Goal: Book appointment/travel/reservation

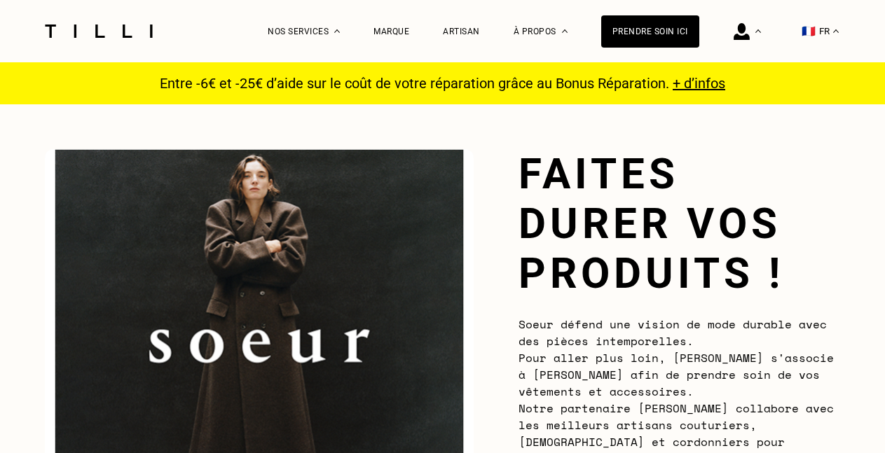
scroll to position [374, 0]
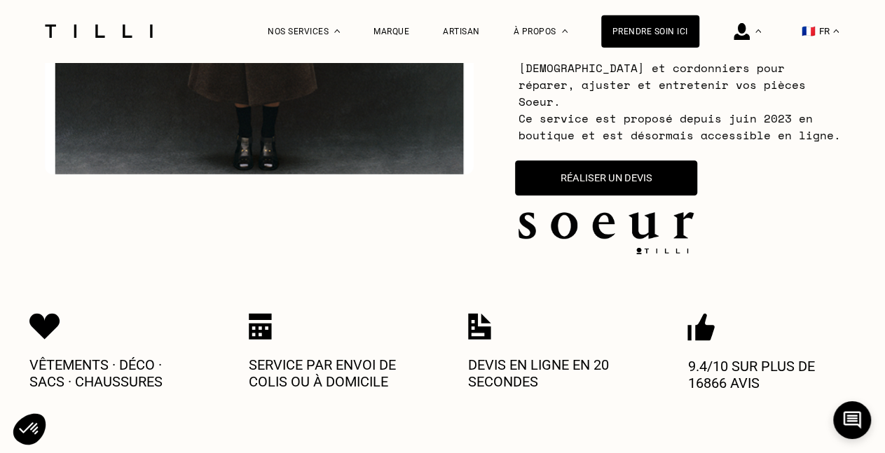
click at [566, 163] on button "Réaliser un devis" at bounding box center [606, 177] width 182 height 35
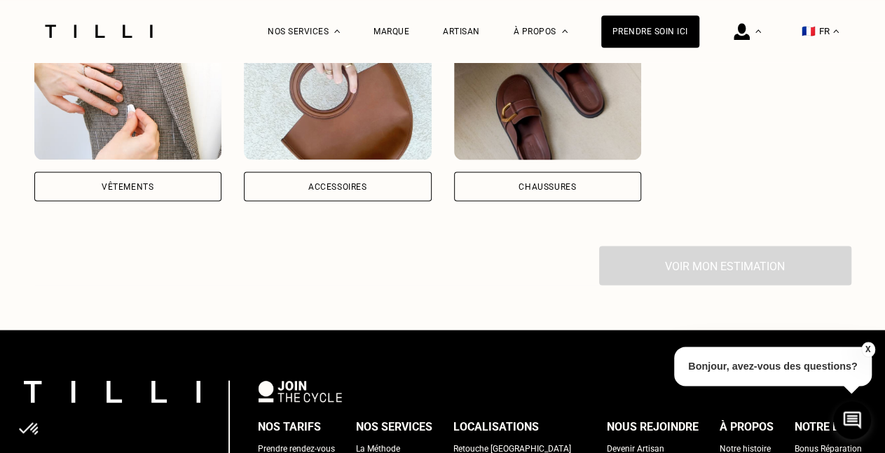
scroll to position [1141, 0]
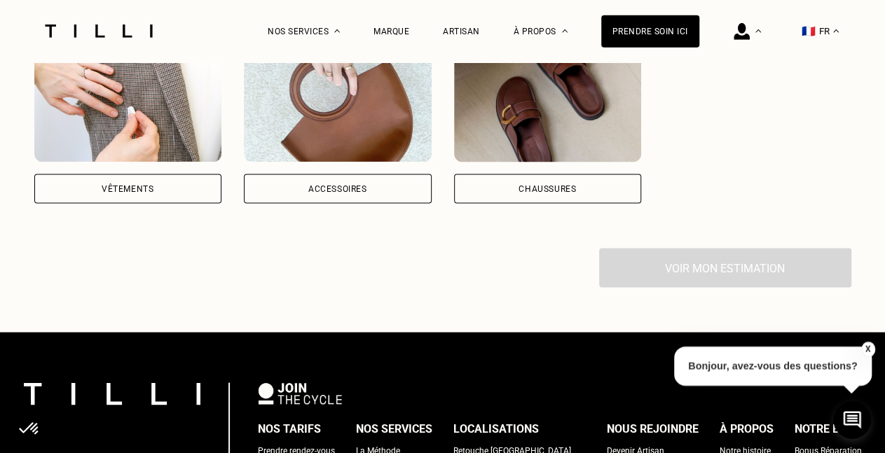
click at [130, 165] on div "Vêtements" at bounding box center [128, 119] width 188 height 167
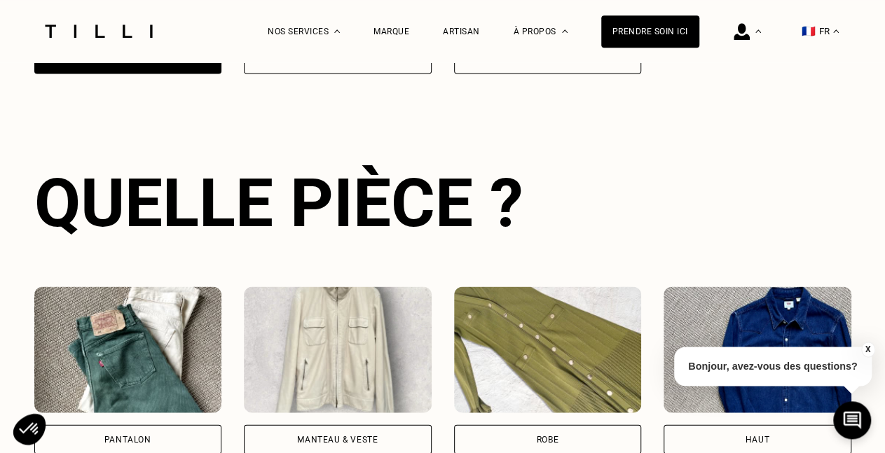
scroll to position [0, 12]
click at [137, 178] on div "Quelle pièce ?" at bounding box center [442, 202] width 817 height 78
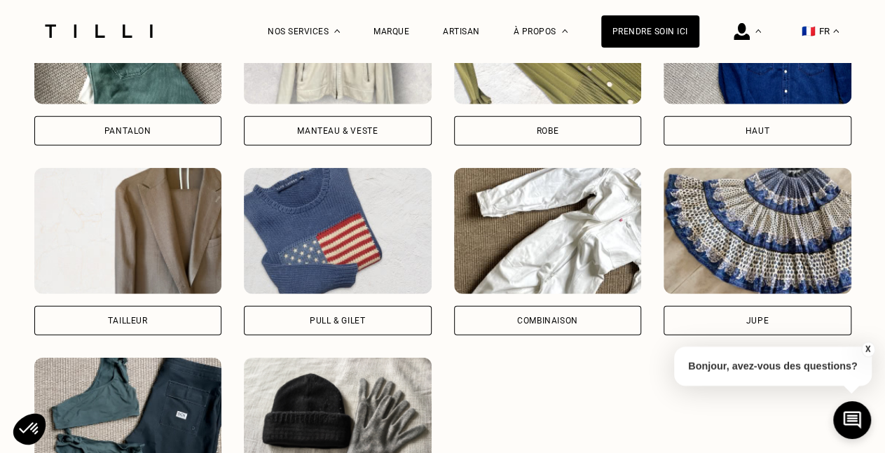
scroll to position [1582, 0]
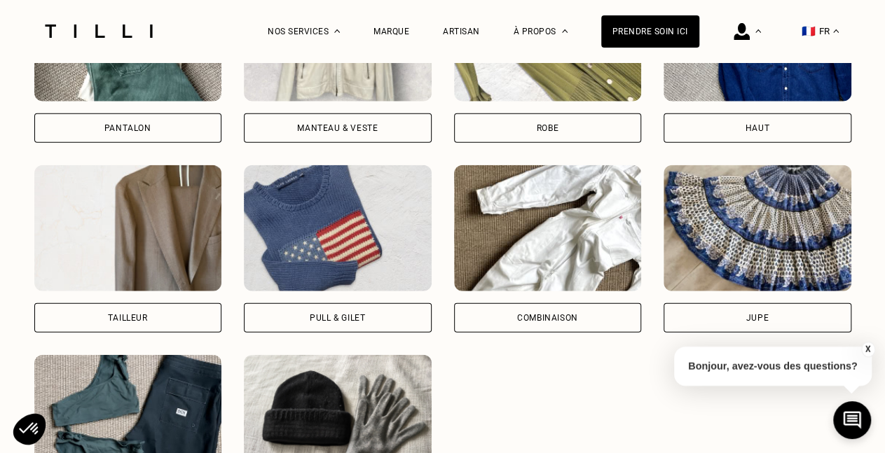
click at [324, 238] on img at bounding box center [338, 228] width 188 height 126
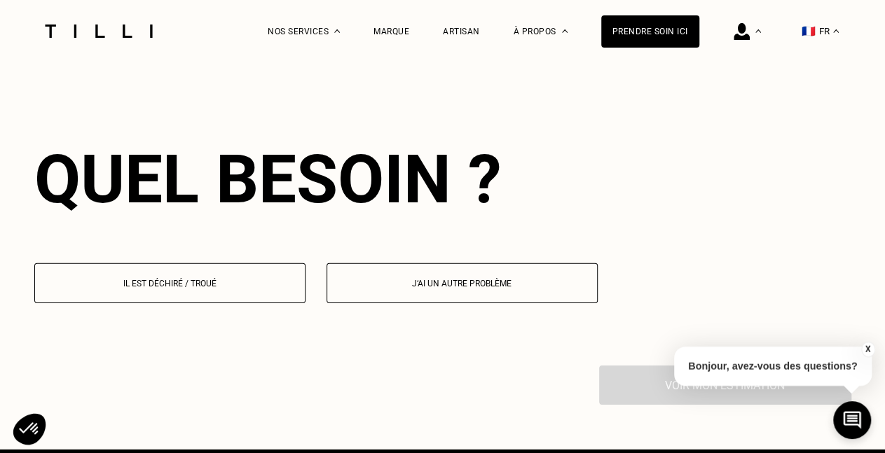
scroll to position [2055, 0]
click at [252, 284] on button "Il est déchiré / troué" at bounding box center [169, 284] width 271 height 40
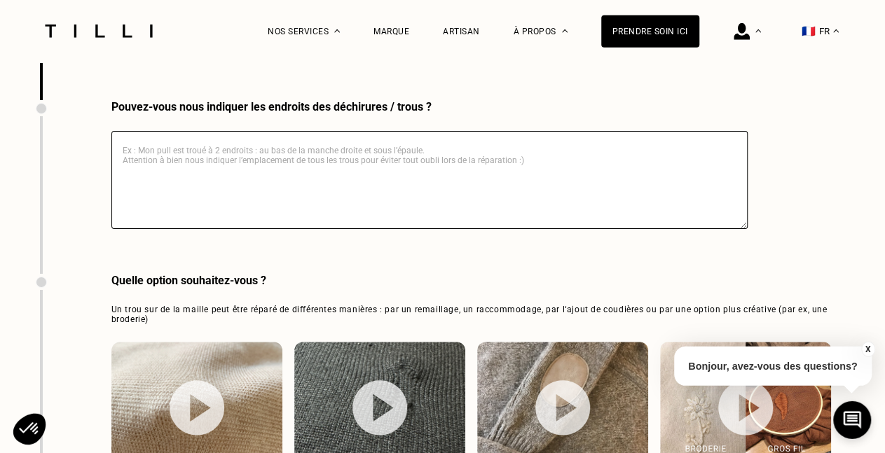
scroll to position [2440, 0]
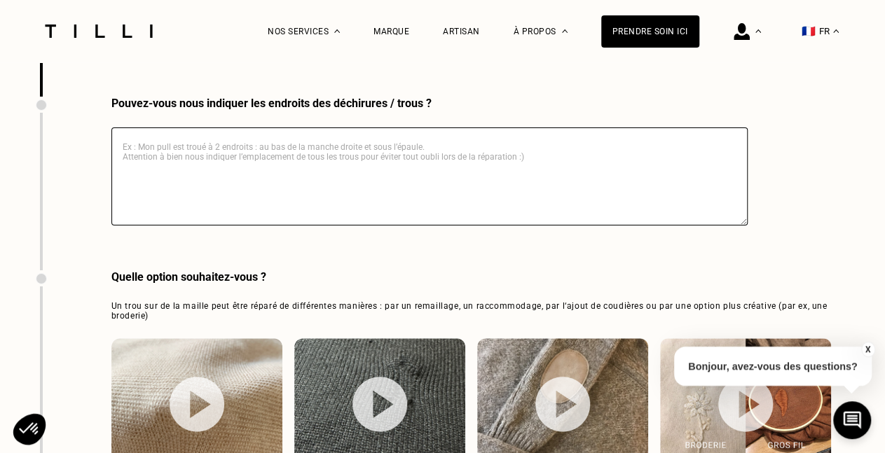
click at [292, 184] on textarea at bounding box center [429, 177] width 636 height 98
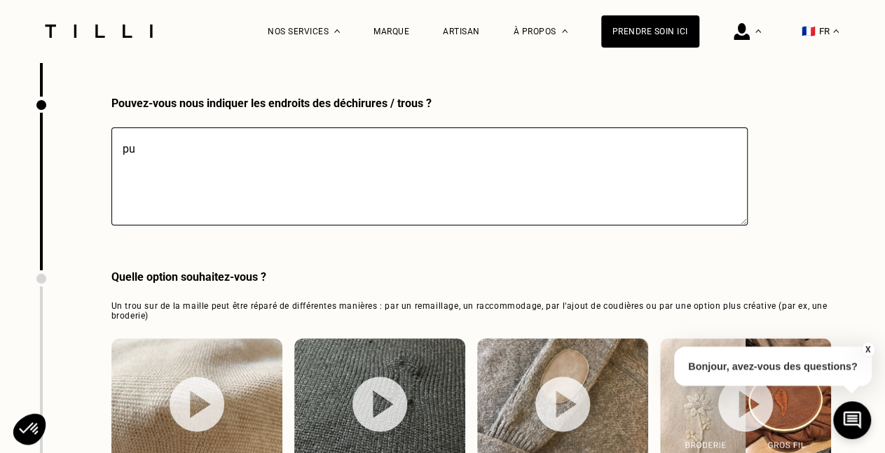
type textarea "p"
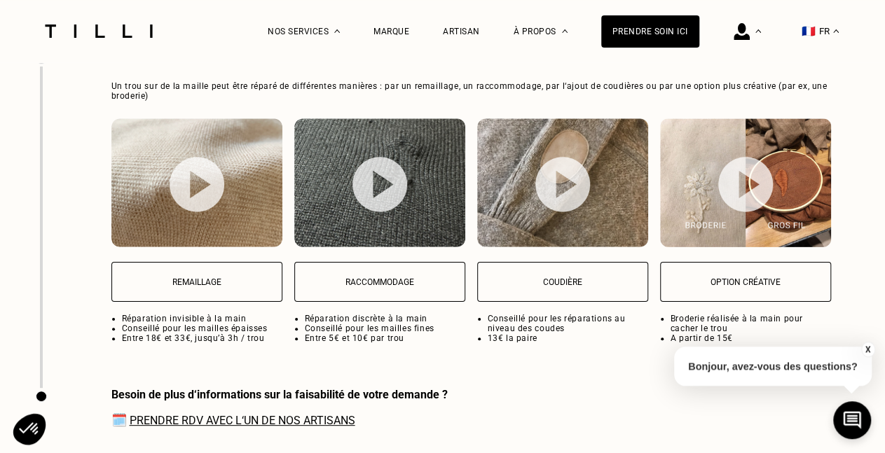
scroll to position [2669, 0]
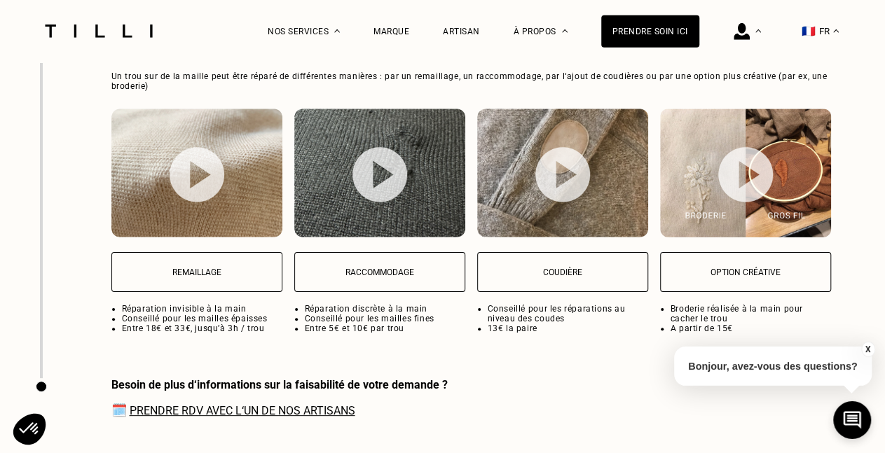
type textarea "manche décousue"
click at [336, 271] on p "Raccommodage" at bounding box center [380, 273] width 156 height 10
select select "FR"
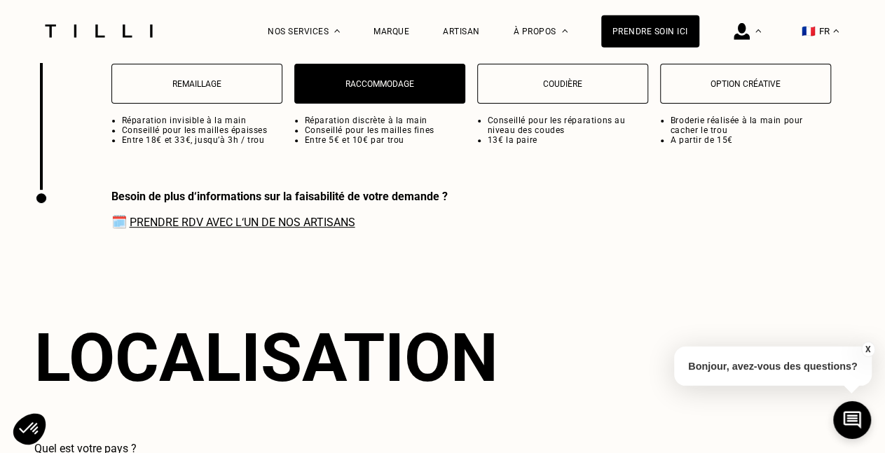
scroll to position [2857, 0]
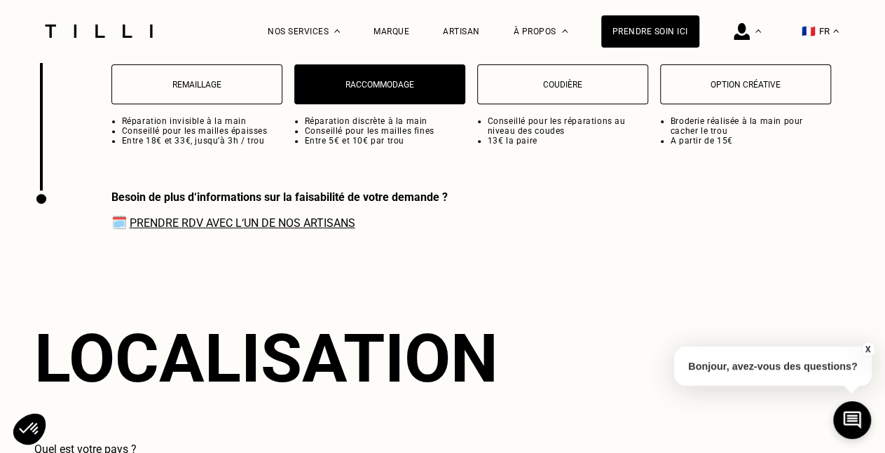
click at [324, 223] on link "Prendre RDV avec l‘un de nos artisans" at bounding box center [243, 223] width 226 height 13
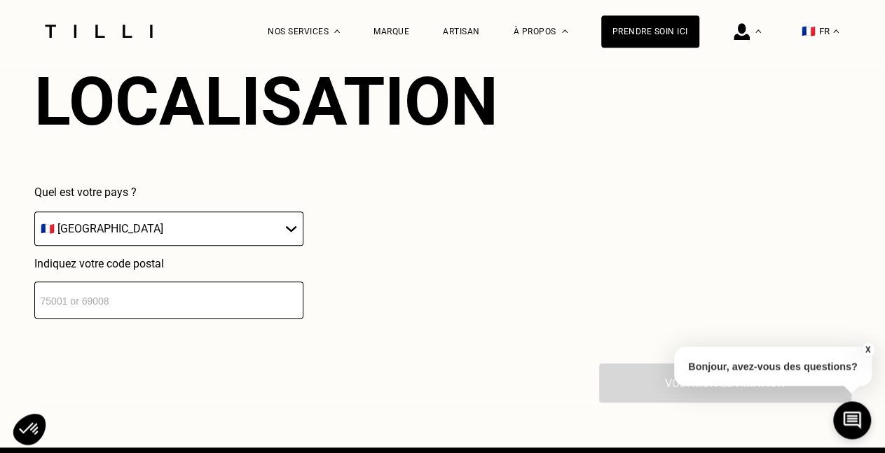
scroll to position [3119, 0]
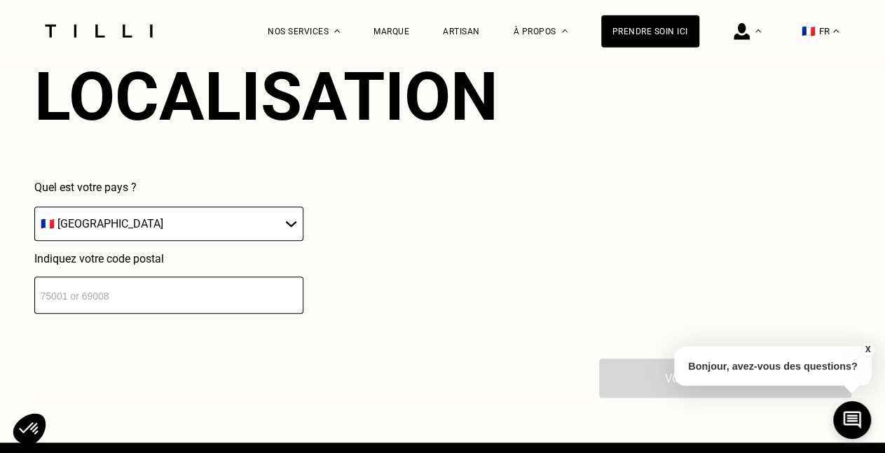
click at [224, 303] on input "number" at bounding box center [168, 295] width 269 height 37
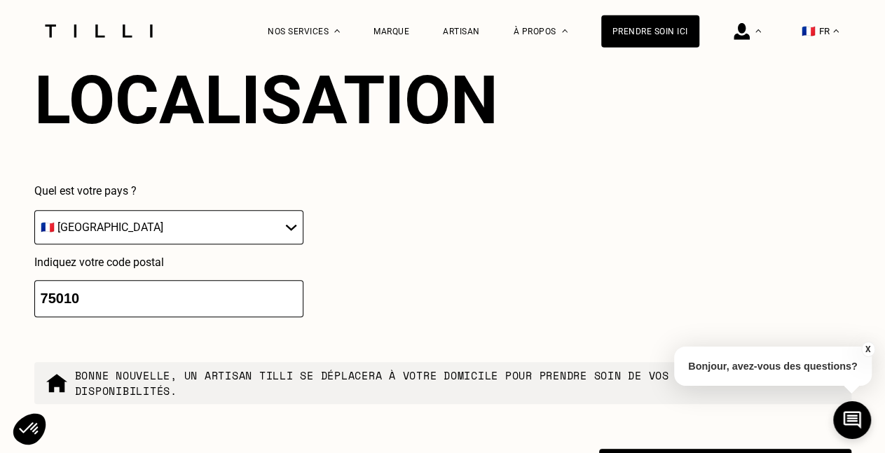
type input "75010"
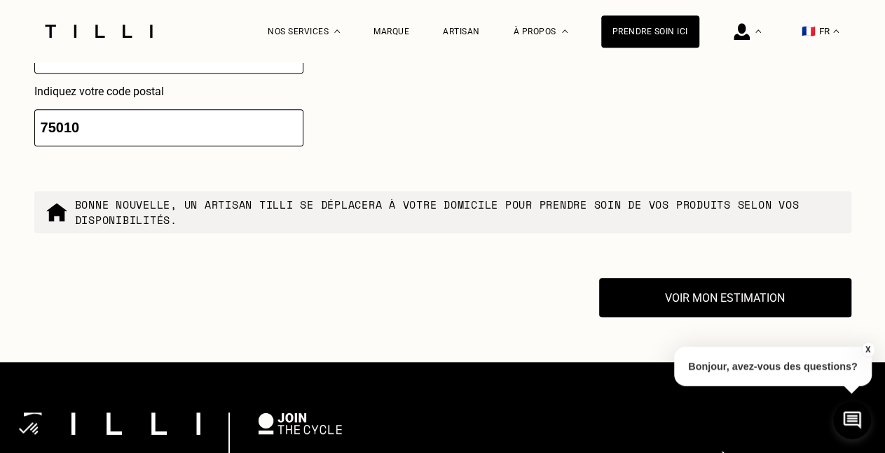
scroll to position [3205, 0]
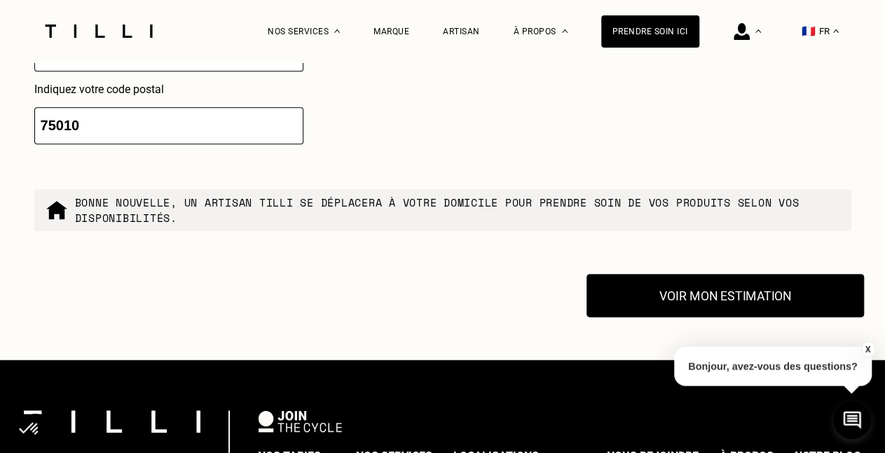
click at [661, 295] on button "Voir mon estimation" at bounding box center [726, 296] width 278 height 43
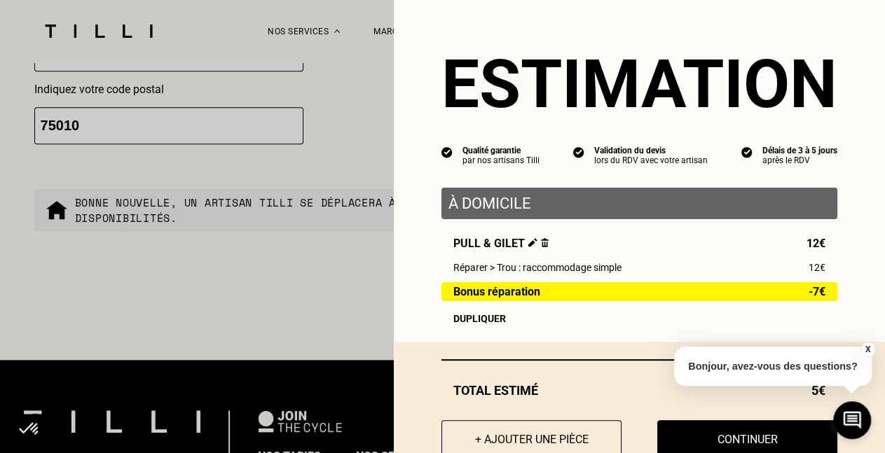
scroll to position [46, 0]
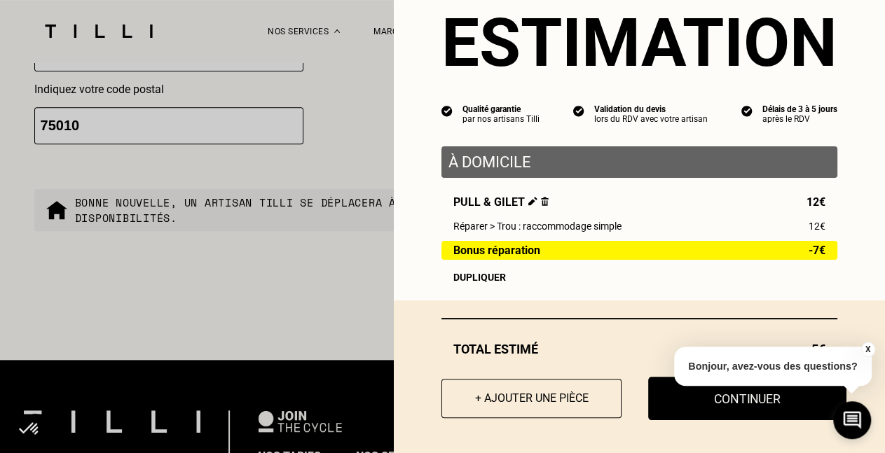
click at [690, 403] on button "Continuer" at bounding box center [747, 398] width 198 height 43
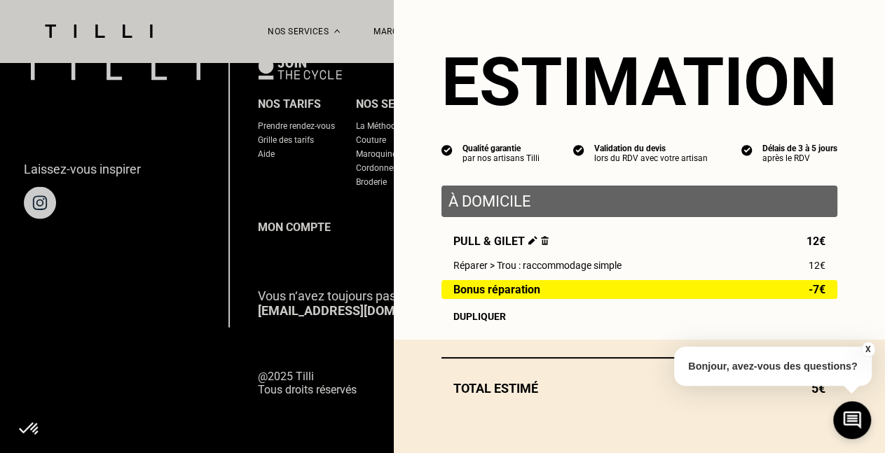
scroll to position [7, 0]
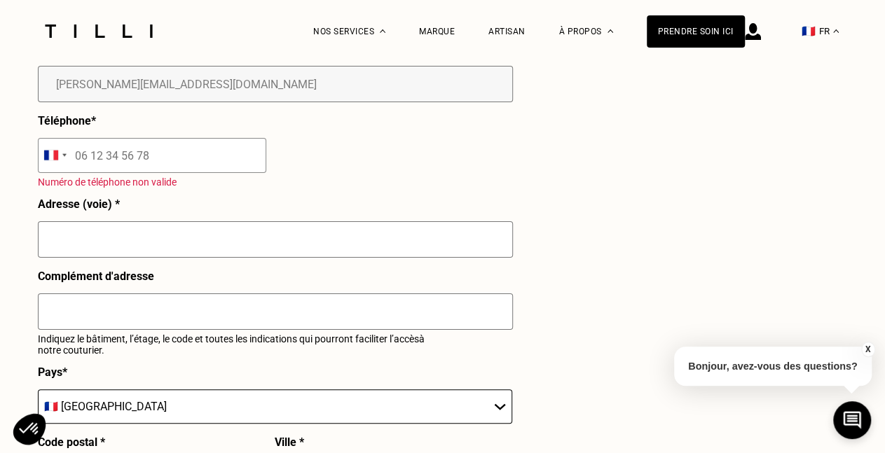
select select "FR"
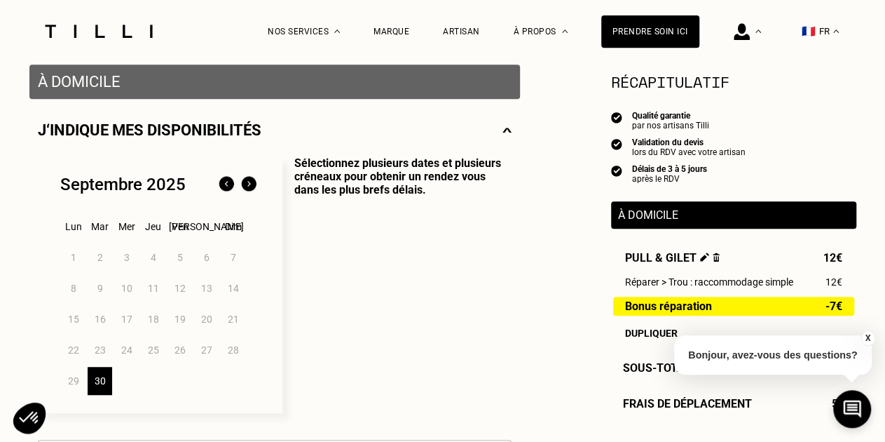
scroll to position [280, 0]
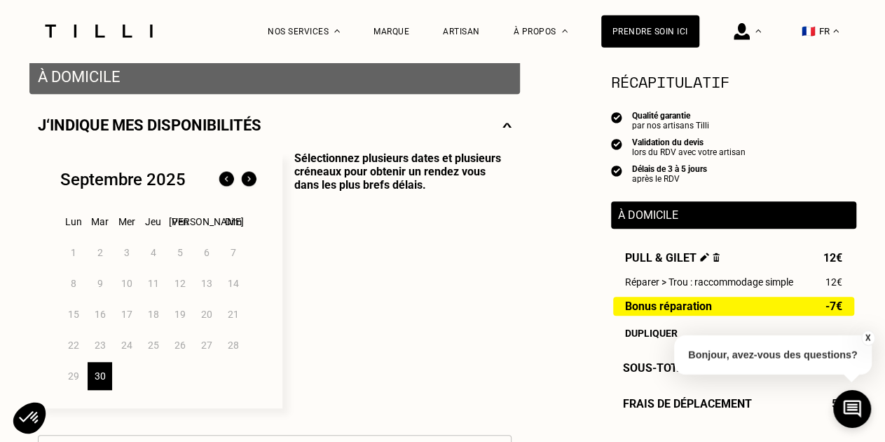
click at [247, 186] on img at bounding box center [249, 179] width 22 height 22
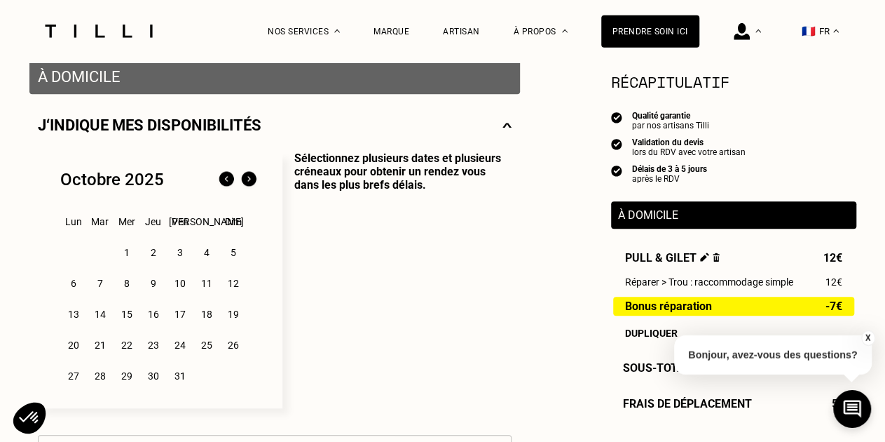
click at [187, 345] on div "24" at bounding box center [179, 345] width 25 height 28
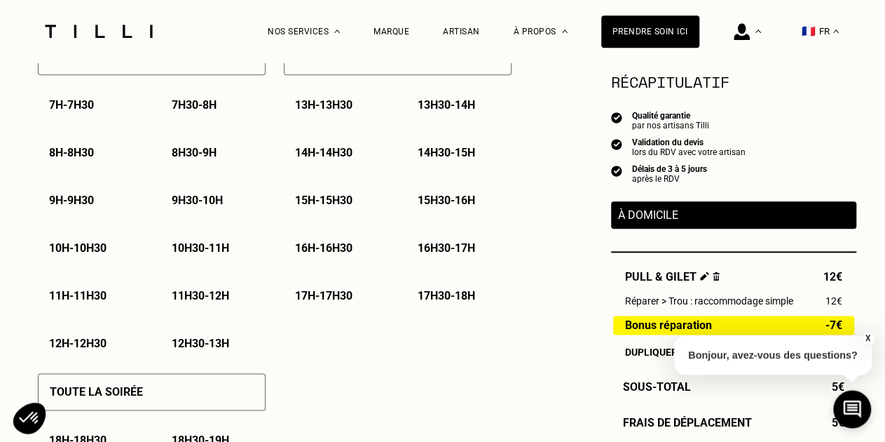
scroll to position [733, 0]
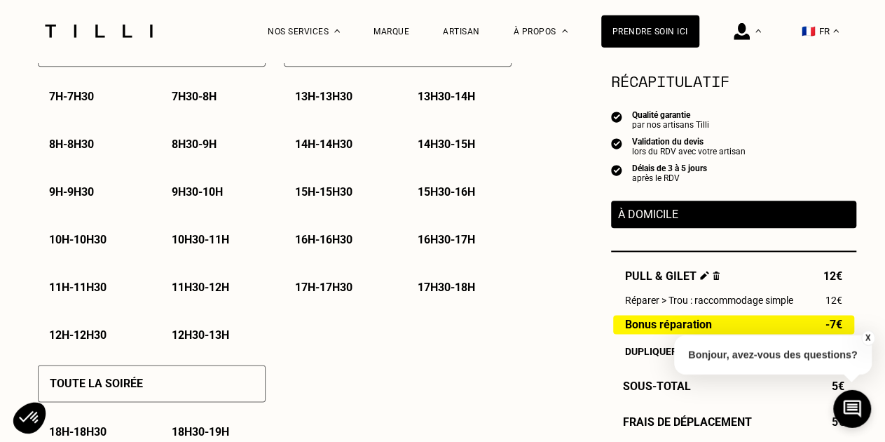
click at [348, 292] on p "17h - 17h30" at bounding box center [323, 287] width 57 height 13
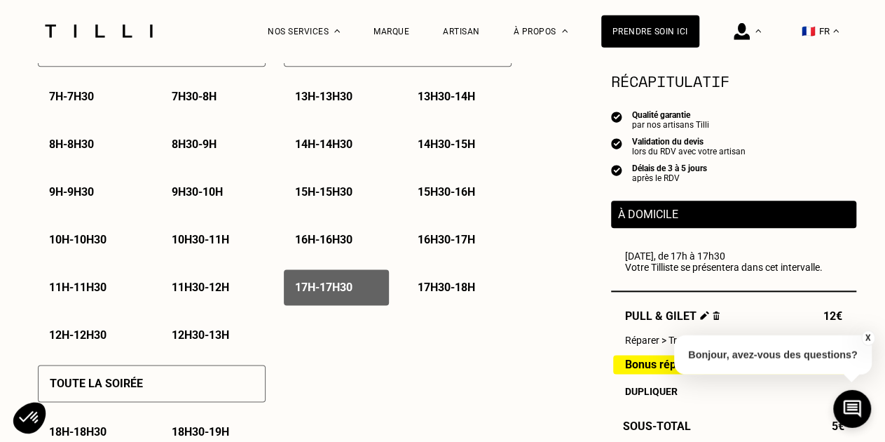
click at [438, 293] on p "17h30 - 18h" at bounding box center [446, 287] width 57 height 13
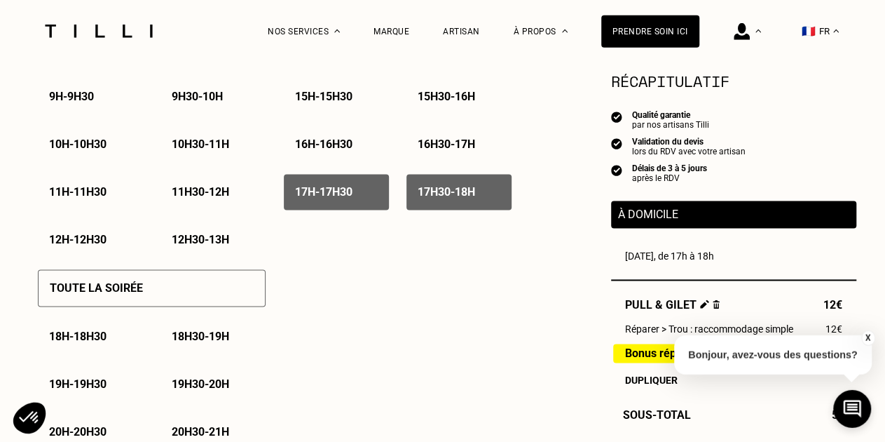
scroll to position [868, 0]
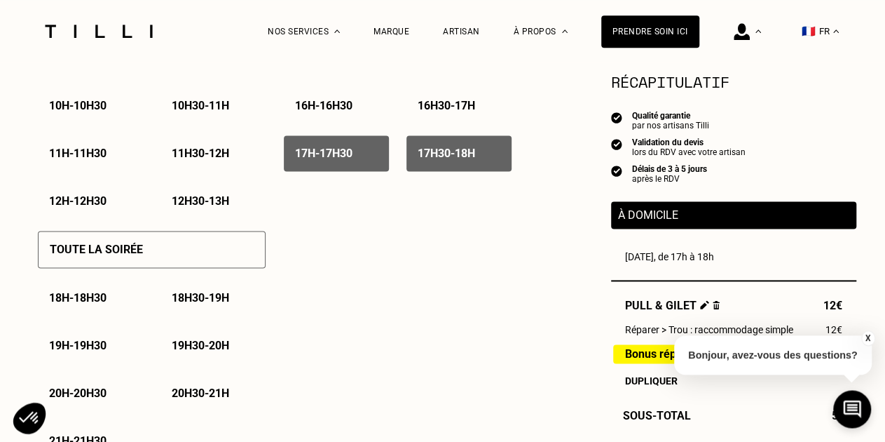
click at [107, 296] on p "18h - 18h30" at bounding box center [77, 297] width 57 height 13
click at [198, 300] on p "18h30 - 19h" at bounding box center [200, 297] width 57 height 13
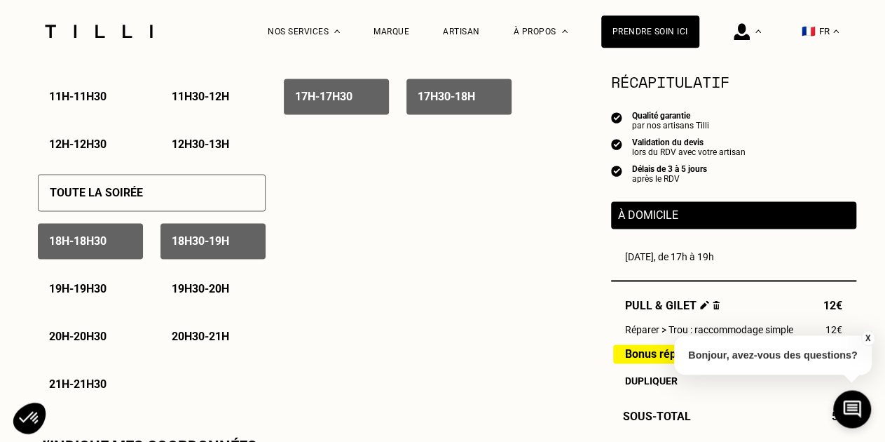
scroll to position [927, 0]
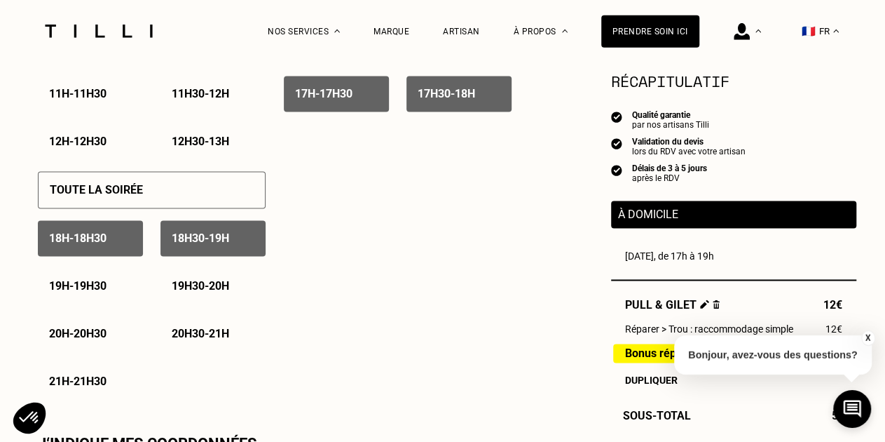
click at [132, 292] on div "19h - 19h30" at bounding box center [90, 286] width 105 height 36
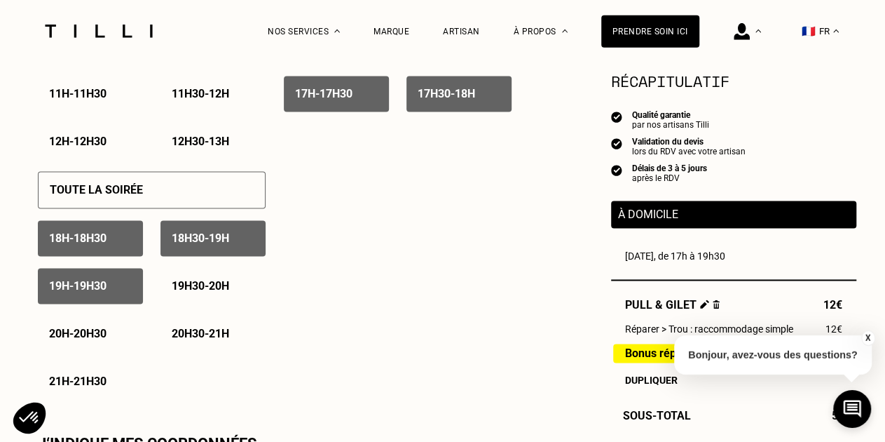
click at [179, 287] on p "19h30 - 20h" at bounding box center [200, 286] width 57 height 13
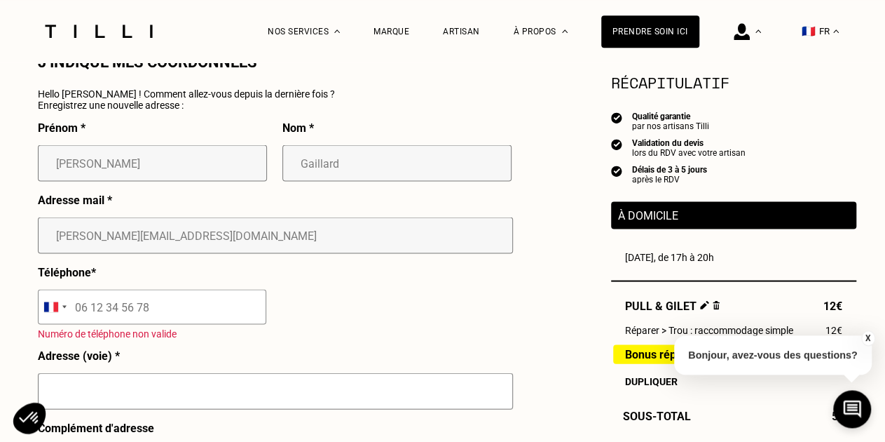
scroll to position [1309, 0]
click at [238, 319] on input "tel" at bounding box center [152, 305] width 228 height 35
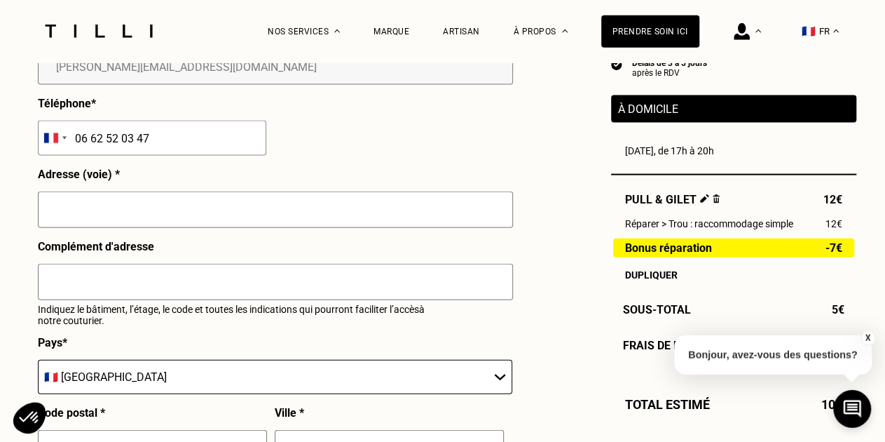
scroll to position [1503, 0]
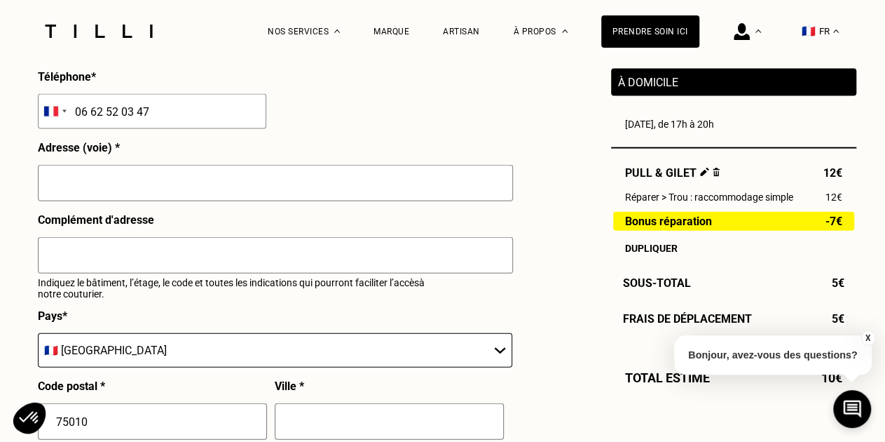
type input "06 62 52 03 47"
click at [313, 193] on input "text" at bounding box center [275, 183] width 475 height 36
type input "[STREET_ADDRESS]"
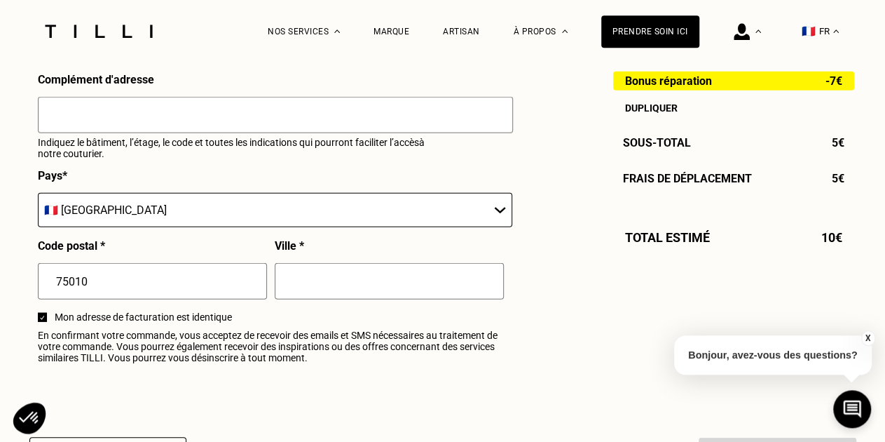
scroll to position [1645, 0]
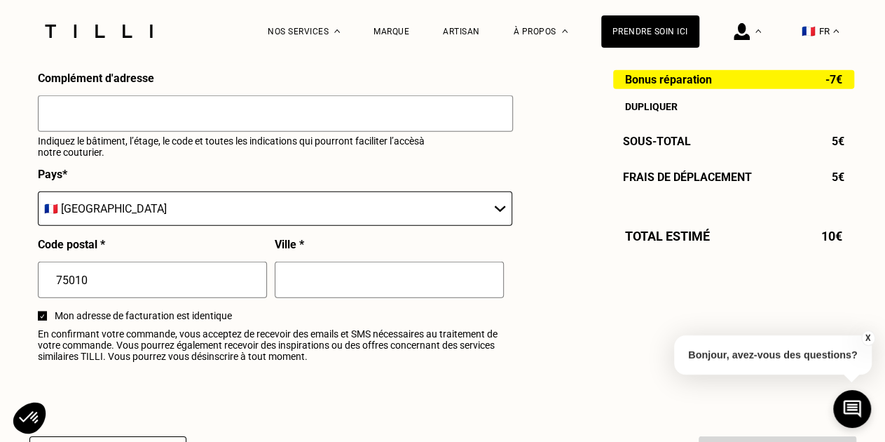
click at [198, 130] on input "text" at bounding box center [275, 113] width 475 height 36
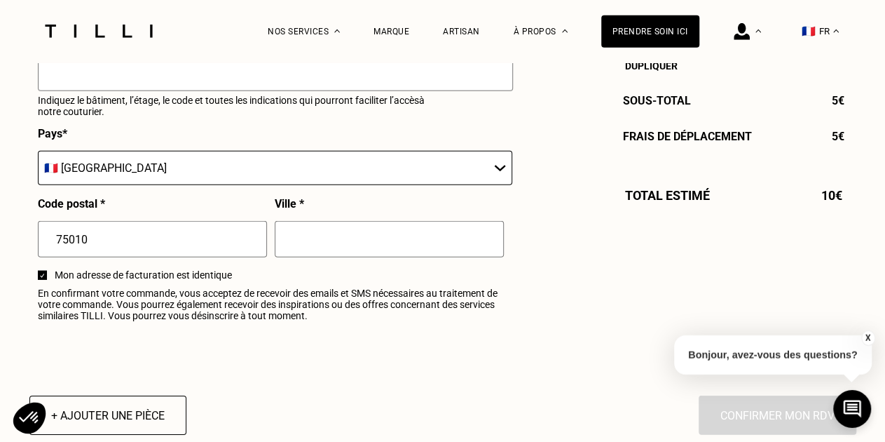
click at [331, 243] on input "text" at bounding box center [389, 239] width 229 height 36
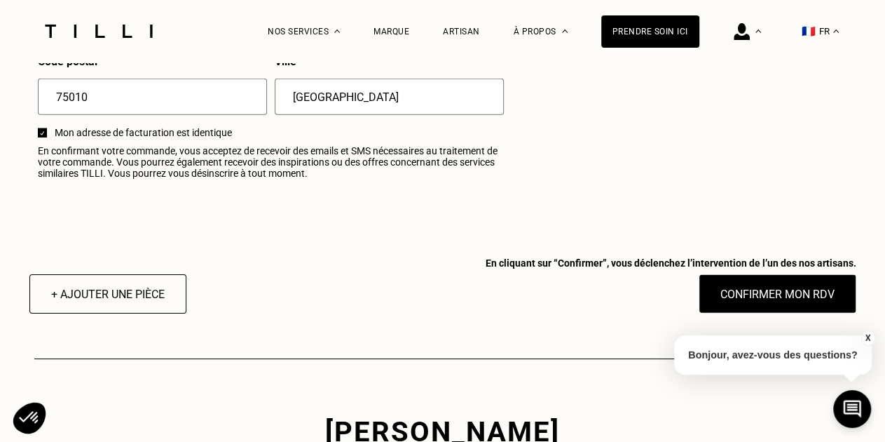
scroll to position [1828, 0]
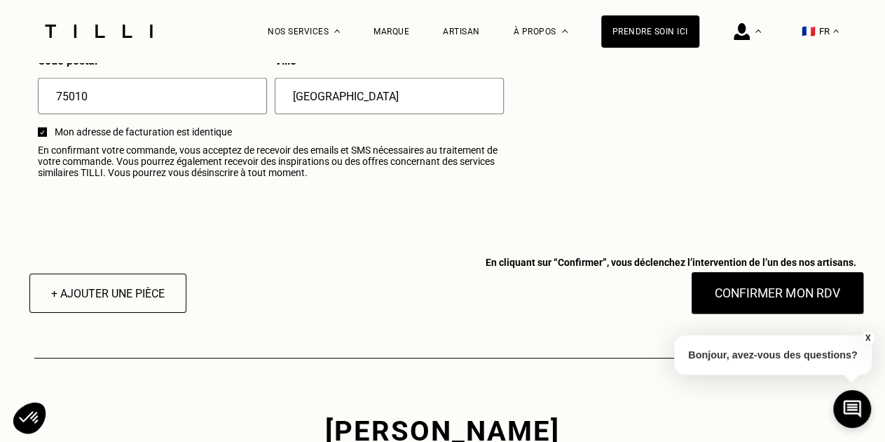
type input "[GEOGRAPHIC_DATA]"
click at [725, 298] on button "Confirmer mon RDV" at bounding box center [777, 292] width 174 height 43
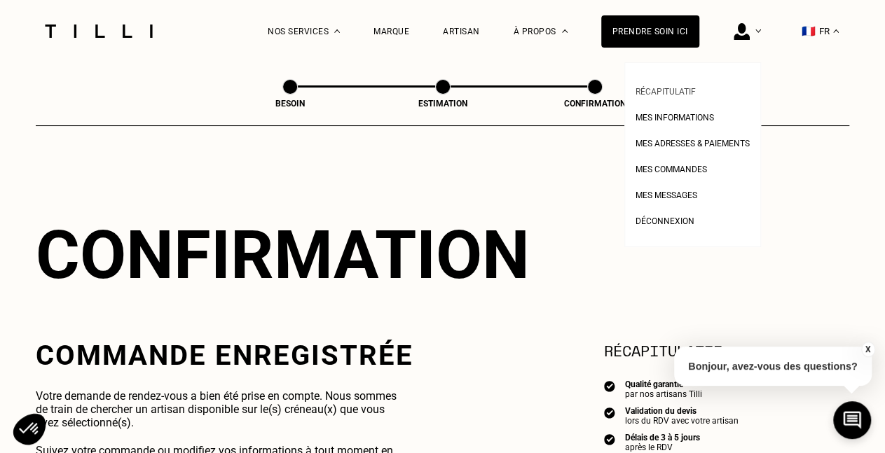
click at [696, 93] on span "Récapitulatif" at bounding box center [666, 92] width 60 height 10
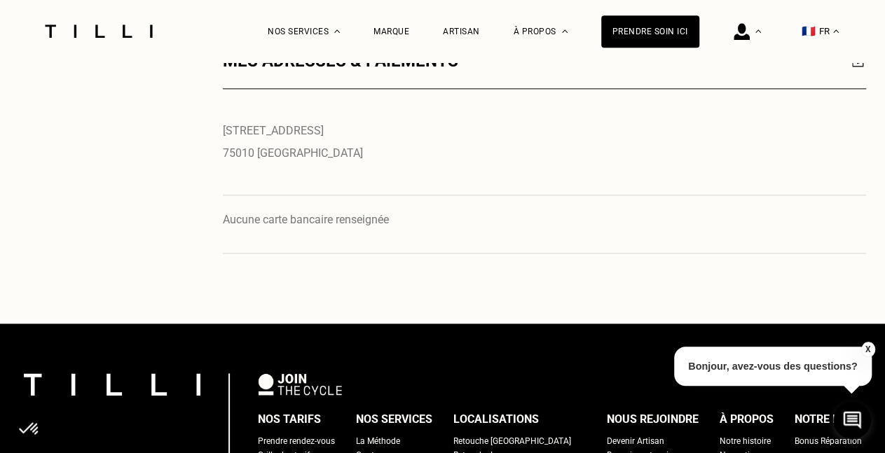
scroll to position [837, 0]
